Goal: Information Seeking & Learning: Learn about a topic

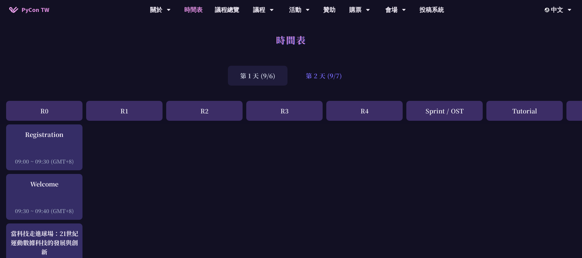
click at [327, 75] on div "第 2 天 (9/7)" at bounding box center [323, 76] width 60 height 20
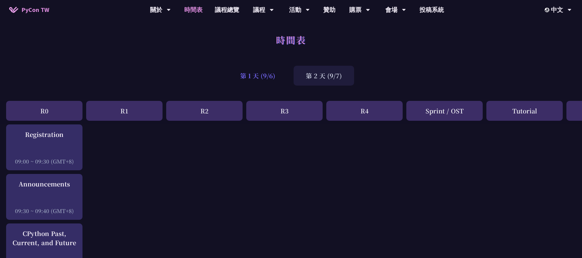
click at [269, 83] on div "第 1 天 (9/6)" at bounding box center [258, 76] width 60 height 20
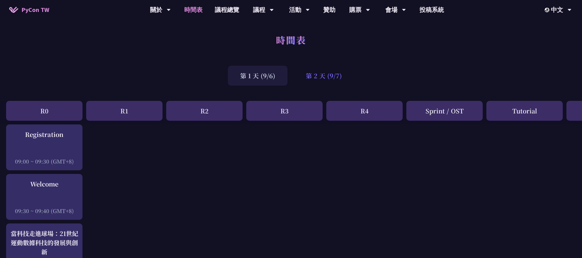
click at [310, 78] on div "第 2 天 (9/7)" at bounding box center [323, 76] width 60 height 20
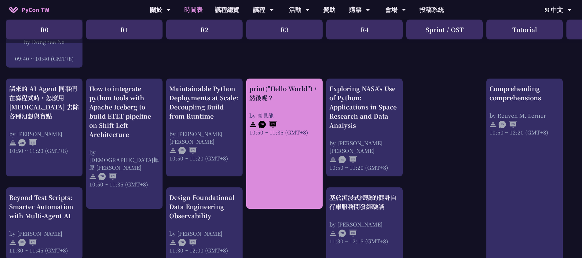
scroll to position [281, 0]
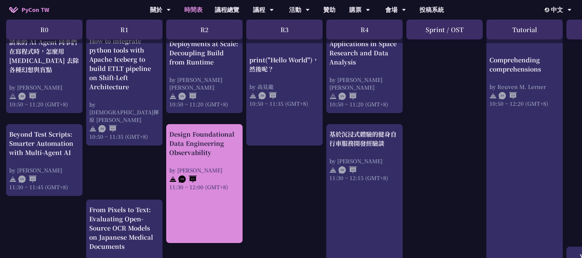
click at [212, 151] on div "Design Foundational Data Engineering Observability" at bounding box center [204, 142] width 70 height 27
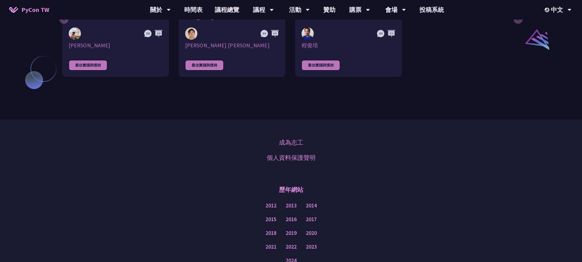
scroll to position [539, 0]
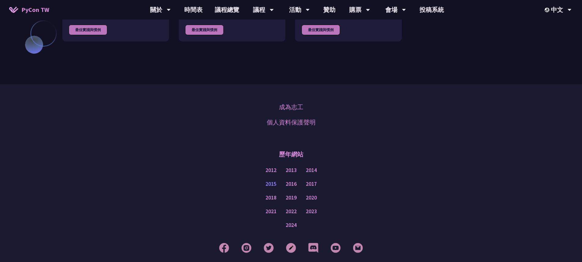
click at [267, 182] on link "2015" at bounding box center [270, 184] width 11 height 8
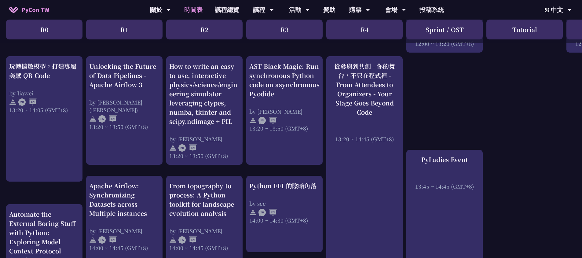
scroll to position [555, 0]
